Goal: Task Accomplishment & Management: Manage account settings

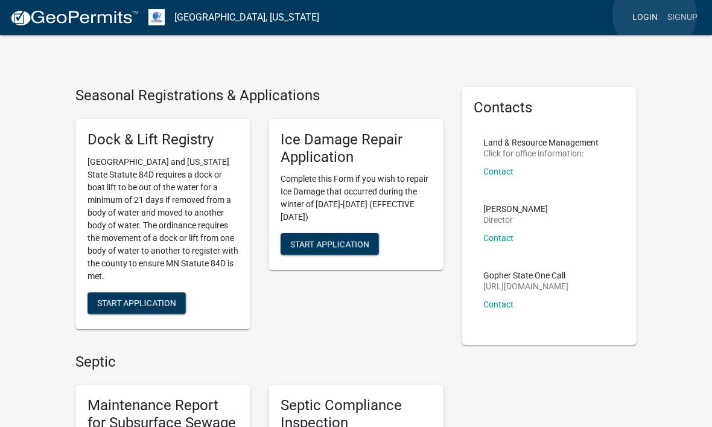
click at [655, 14] on link "Login" at bounding box center [645, 17] width 35 height 23
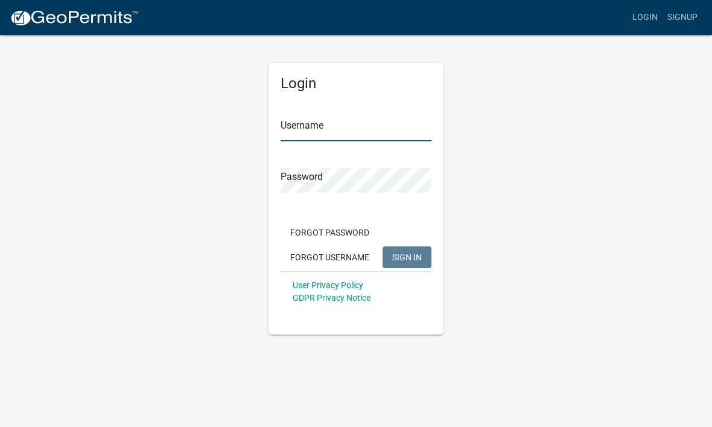
click at [330, 127] on input "Username" at bounding box center [356, 129] width 151 height 25
type input "[EMAIL_ADDRESS][DOMAIN_NAME]"
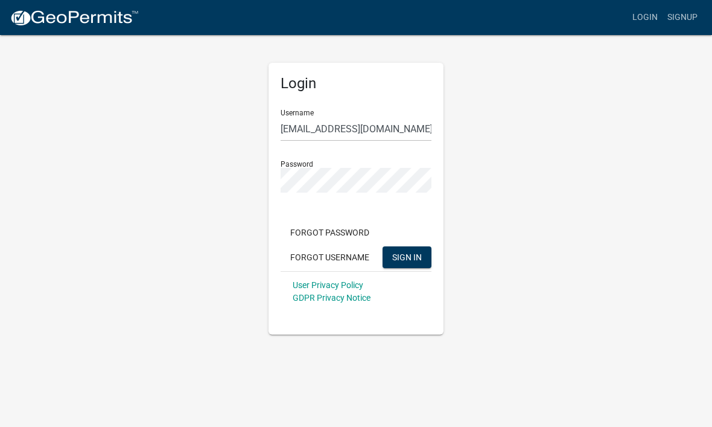
click at [407, 257] on button "SIGN IN" at bounding box center [407, 257] width 49 height 22
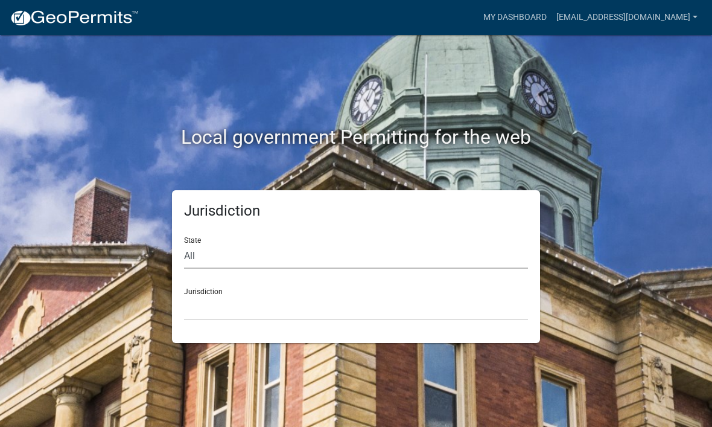
click at [255, 254] on select "All [US_STATE] [US_STATE] [US_STATE] [US_STATE] [US_STATE] [US_STATE] [US_STATE…" at bounding box center [356, 256] width 344 height 25
select select "[US_STATE]"
click at [256, 307] on select "[GEOGRAPHIC_DATA], [US_STATE] [GEOGRAPHIC_DATA], [US_STATE] [GEOGRAPHIC_DATA], …" at bounding box center [356, 307] width 344 height 25
